Goal: Task Accomplishment & Management: Use online tool/utility

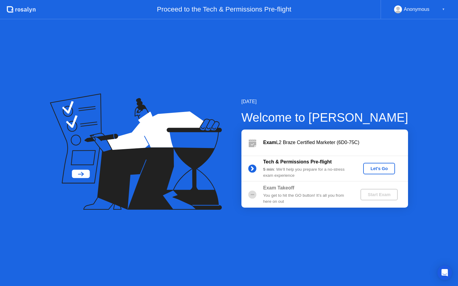
click at [372, 169] on div "Let's Go" at bounding box center [379, 168] width 27 height 5
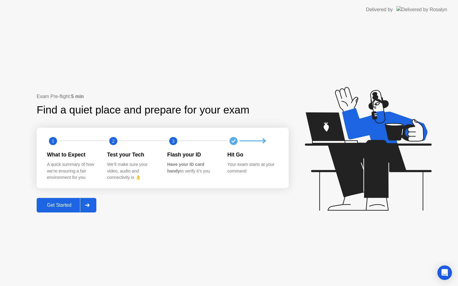
click at [75, 207] on div "Get Started" at bounding box center [59, 205] width 42 height 5
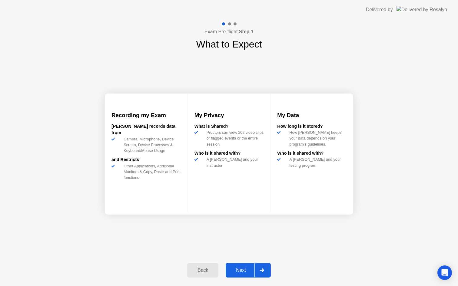
click at [239, 271] on div "Next" at bounding box center [241, 270] width 27 height 5
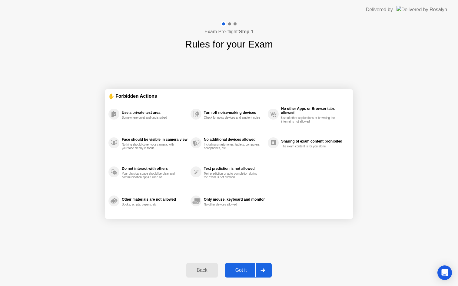
drag, startPoint x: 144, startPoint y: 145, endPoint x: 159, endPoint y: 145, distance: 14.9
click at [159, 145] on div "Nothing should cover your camera, with your face clearly in focus" at bounding box center [150, 146] width 57 height 7
click at [163, 149] on div "Nothing should cover your camera, with your face clearly in focus" at bounding box center [150, 146] width 57 height 7
click at [220, 145] on div "Including smartphones, tablets, computers, headphones, etc." at bounding box center [232, 146] width 57 height 7
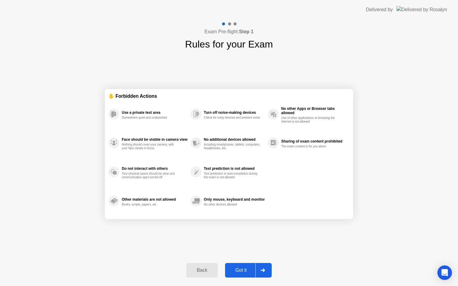
click at [220, 145] on div "Including smartphones, tablets, computers, headphones, etc." at bounding box center [232, 146] width 57 height 7
click at [279, 144] on circle at bounding box center [273, 143] width 11 height 11
click at [294, 144] on div "Sharing of exam content prohibited The exam content is for you alone" at bounding box center [313, 143] width 65 height 11
drag, startPoint x: 142, startPoint y: 172, endPoint x: 165, endPoint y: 178, distance: 24.4
click at [166, 179] on div "Your physical space should be clear and communication apps turned off" at bounding box center [150, 175] width 57 height 7
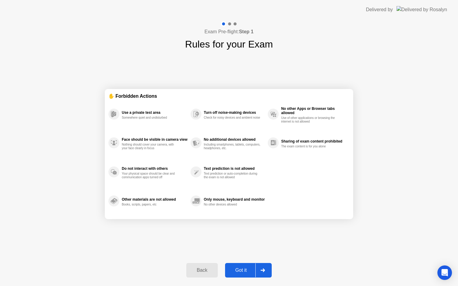
click at [248, 271] on div "Got it" at bounding box center [241, 270] width 28 height 5
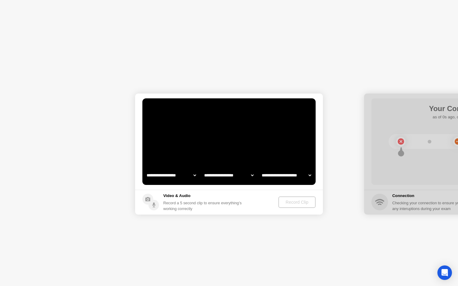
select select "**********"
select select "*******"
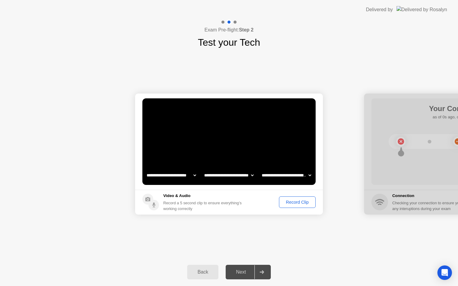
click at [240, 272] on div "Next" at bounding box center [241, 272] width 27 height 5
click at [262, 276] on div at bounding box center [262, 273] width 15 height 14
click at [290, 202] on div "Record Clip" at bounding box center [297, 202] width 32 height 5
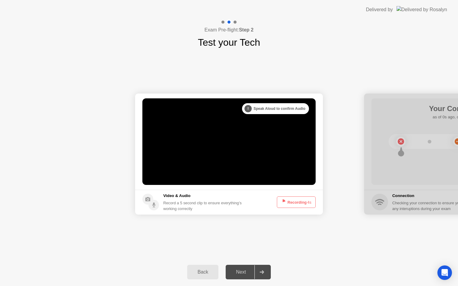
click at [263, 149] on video at bounding box center [228, 142] width 173 height 87
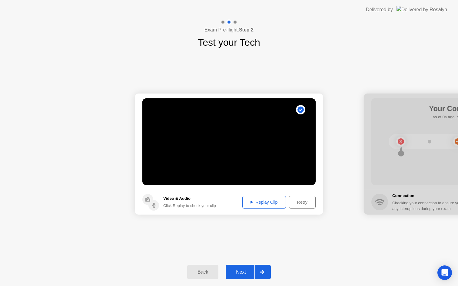
click at [249, 273] on div "Next" at bounding box center [241, 272] width 27 height 5
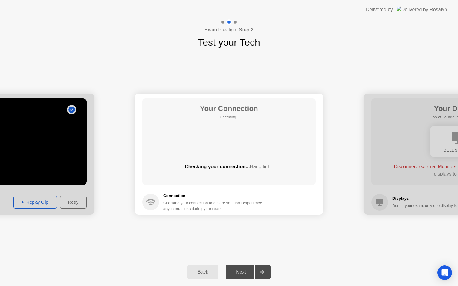
click at [237, 163] on div "Checking your connection... Hang tight." at bounding box center [228, 166] width 173 height 7
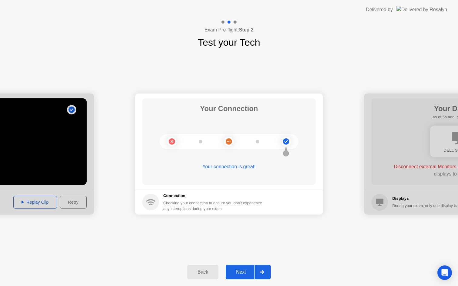
click at [246, 270] on div "Next" at bounding box center [241, 272] width 27 height 5
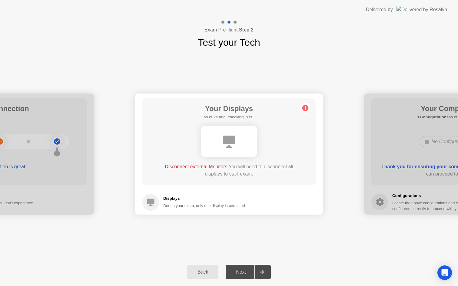
click at [245, 168] on div "Disconnect external Monitors. You will need to disconnect all displays to start…" at bounding box center [229, 170] width 139 height 15
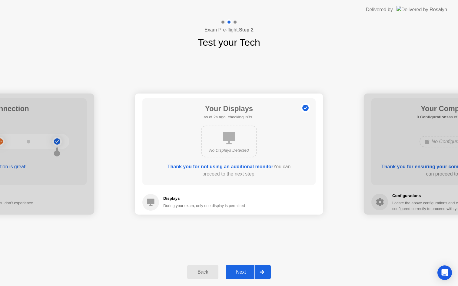
click at [244, 274] on div "Next" at bounding box center [241, 272] width 27 height 5
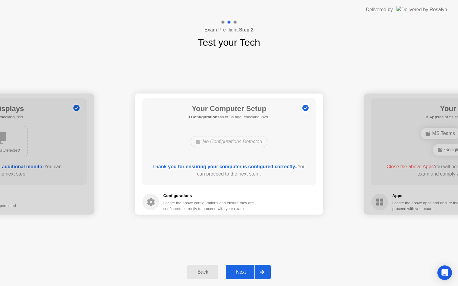
click at [244, 274] on div "Next" at bounding box center [241, 272] width 27 height 5
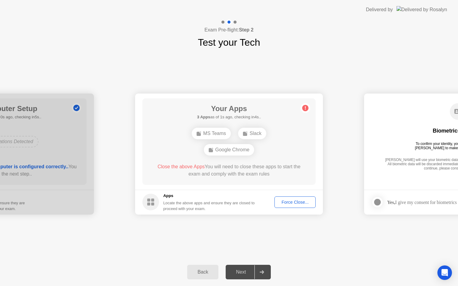
click at [294, 203] on div "Force Close..." at bounding box center [295, 202] width 37 height 5
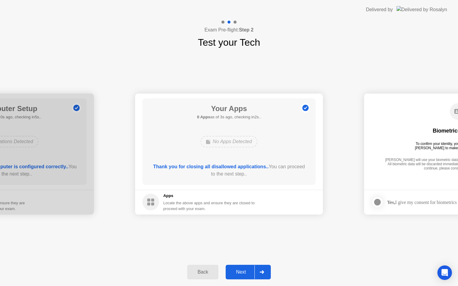
click at [247, 273] on div "Next" at bounding box center [241, 272] width 27 height 5
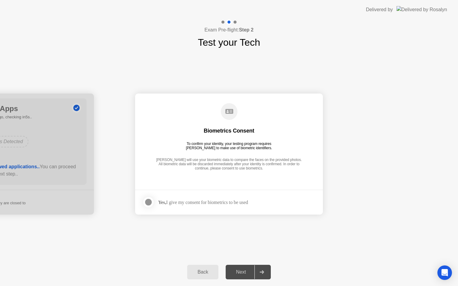
click at [150, 203] on div at bounding box center [148, 202] width 7 height 7
click at [248, 202] on div "Yes, I give my consent for biometrics to be used" at bounding box center [203, 203] width 90 height 6
click at [264, 172] on div "Biometrics Consent To confirm your identity, your testing program requires [PER…" at bounding box center [228, 138] width 173 height 78
click at [249, 274] on div "Next" at bounding box center [241, 272] width 27 height 5
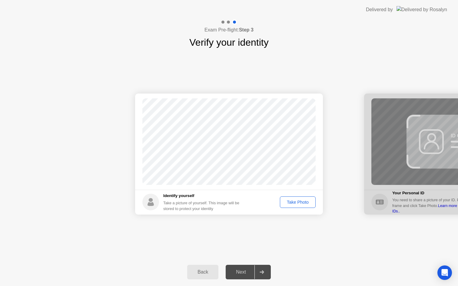
click at [293, 202] on div "Take Photo" at bounding box center [298, 202] width 32 height 5
click at [250, 274] on div "Next" at bounding box center [241, 272] width 27 height 5
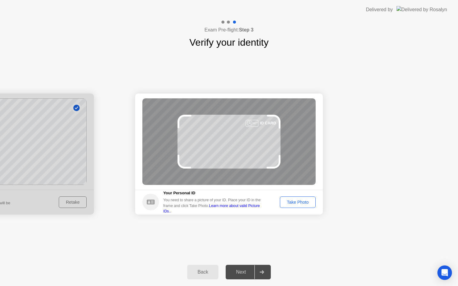
click at [289, 204] on div "Take Photo" at bounding box center [298, 202] width 32 height 5
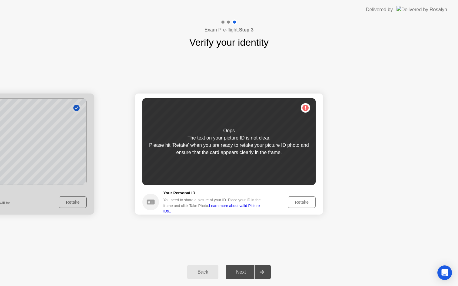
click at [289, 204] on button "Retake" at bounding box center [302, 203] width 28 height 12
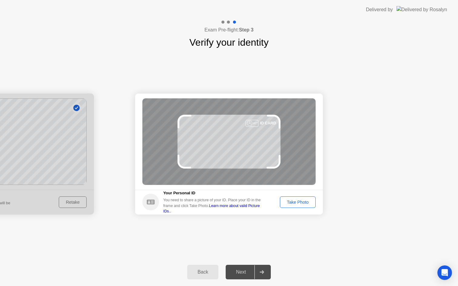
click at [289, 204] on div "Take Photo" at bounding box center [298, 202] width 32 height 5
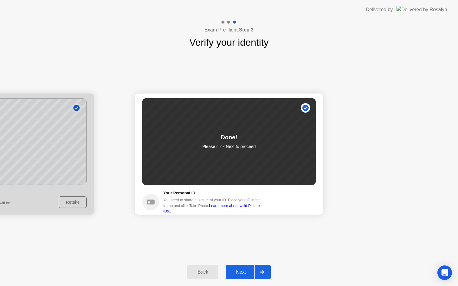
click at [248, 273] on div "Next" at bounding box center [241, 272] width 27 height 5
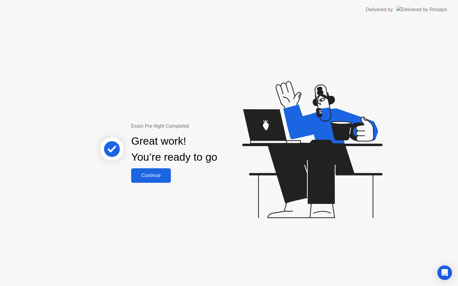
click at [163, 181] on button "Continue" at bounding box center [151, 176] width 40 height 15
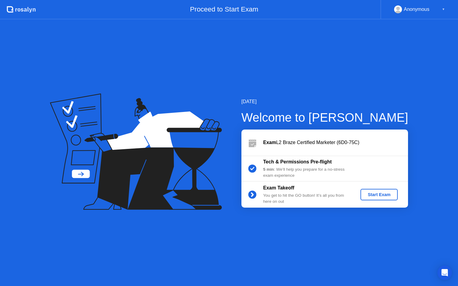
click at [379, 195] on div "Start Exam" at bounding box center [379, 194] width 32 height 5
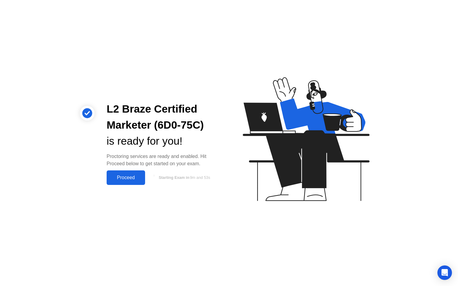
click at [134, 179] on div "Proceed" at bounding box center [126, 177] width 35 height 5
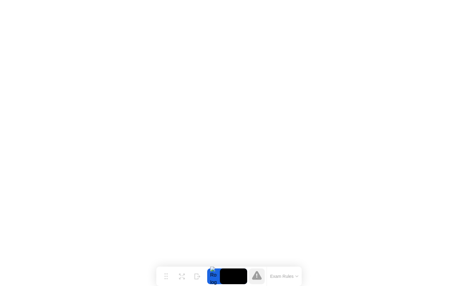
click at [259, 274] on icon at bounding box center [257, 276] width 10 height 10
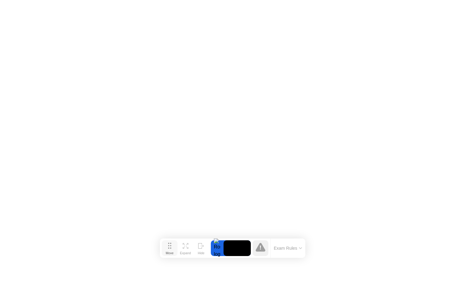
drag, startPoint x: 162, startPoint y: 280, endPoint x: 166, endPoint y: 252, distance: 28.4
click at [166, 252] on div "Move" at bounding box center [170, 254] width 8 height 4
click at [281, 250] on button "Exam Rules" at bounding box center [288, 248] width 32 height 5
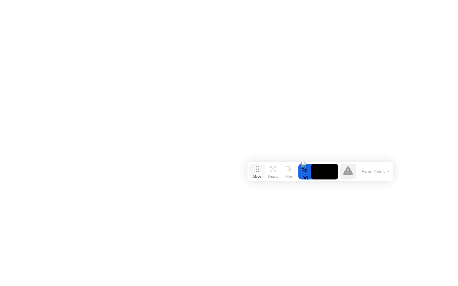
drag, startPoint x: 164, startPoint y: 249, endPoint x: 251, endPoint y: 171, distance: 117.2
click at [252, 171] on button "Move" at bounding box center [257, 172] width 16 height 16
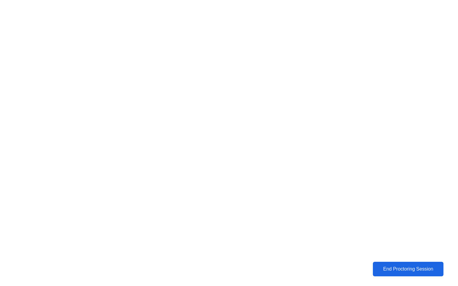
click at [381, 267] on div "End Proctoring Session" at bounding box center [408, 269] width 67 height 5
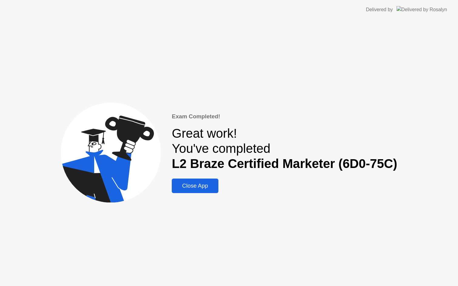
click at [192, 183] on div "Close App" at bounding box center [195, 186] width 43 height 7
